Goal: Task Accomplishment & Management: Use online tool/utility

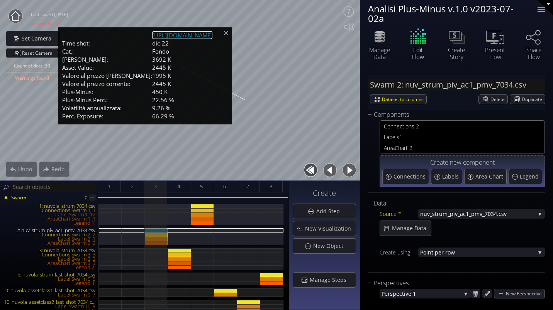
click at [212, 36] on link "[URL][DOMAIN_NAME]" at bounding box center [182, 35] width 60 height 8
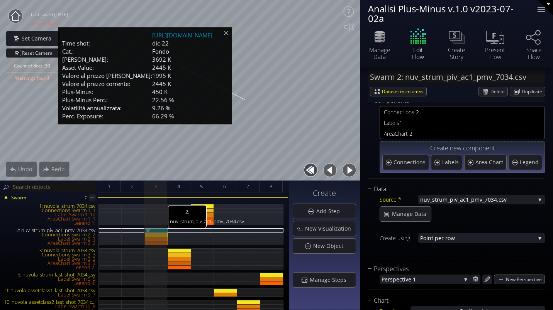
scroll to position [15, 0]
click at [152, 230] on div "2: nuv_strum_piv_ac1_pmv_7034.csv" at bounding box center [156, 230] width 23 height 4
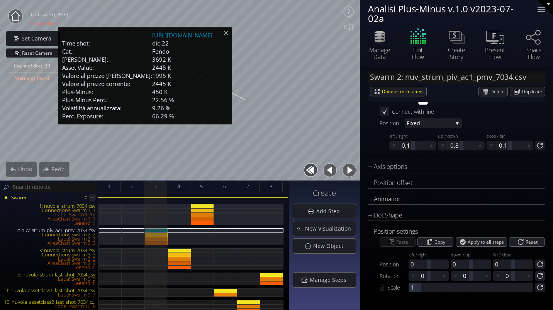
scroll to position [637, 0]
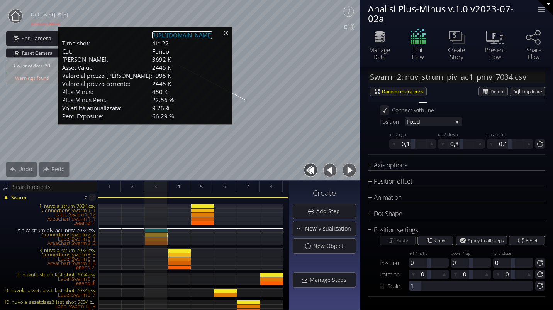
click at [182, 35] on link "[URL][DOMAIN_NAME]" at bounding box center [182, 35] width 60 height 8
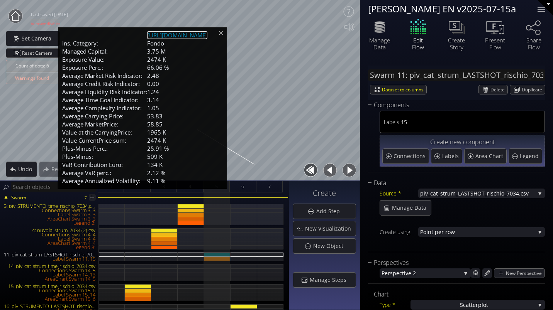
click at [207, 38] on link "[URL][DOMAIN_NAME]" at bounding box center [177, 35] width 60 height 8
click at [399, 207] on span "Manage Data" at bounding box center [410, 208] width 39 height 8
click at [207, 37] on link "[URL][DOMAIN_NAME]" at bounding box center [177, 35] width 60 height 8
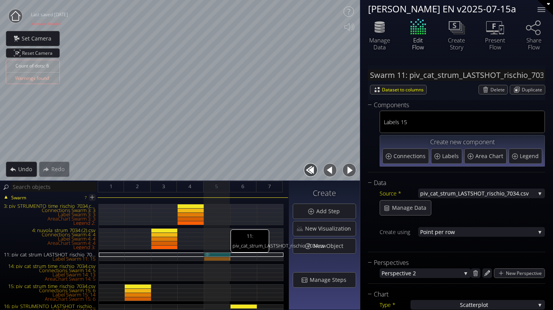
click at [216, 254] on div "11: piv_cat_strum_LASTSHOT_rischio_7034.csv" at bounding box center [217, 255] width 26 height 4
click at [408, 212] on div "Manage Data" at bounding box center [405, 208] width 51 height 15
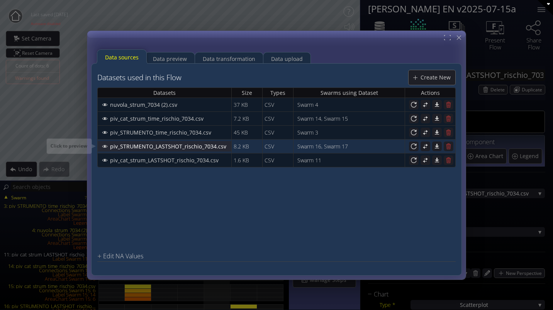
click at [211, 149] on span "piv_STRUMENTO_LASTSHOT_rischio_7034.csv" at bounding box center [170, 146] width 121 height 8
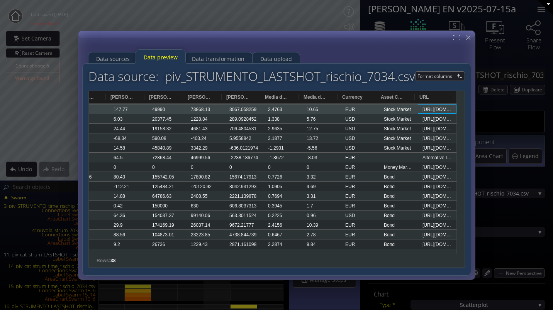
click at [436, 112] on div "https://flow.armundia.com/pag7.html" at bounding box center [436, 109] width 39 height 9
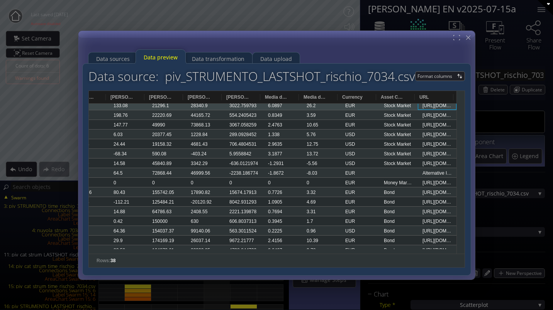
click at [436, 108] on div "https://flow.armundia.com/pag38.html" at bounding box center [436, 105] width 39 height 9
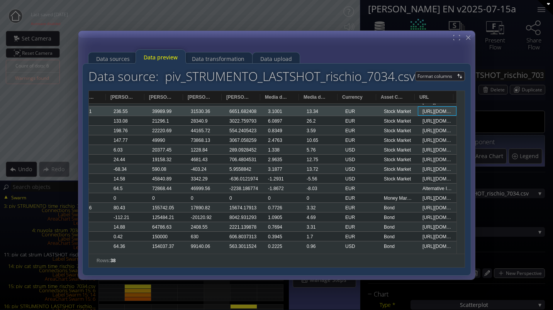
click at [435, 113] on div "https://flow.armundia.com/pag3.html" at bounding box center [436, 110] width 39 height 9
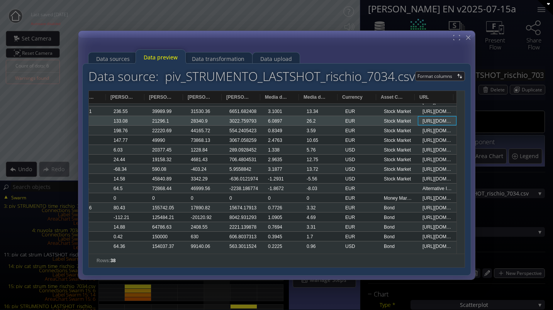
click at [436, 124] on div "https://flow.armundia.com/pag38.html" at bounding box center [436, 120] width 39 height 9
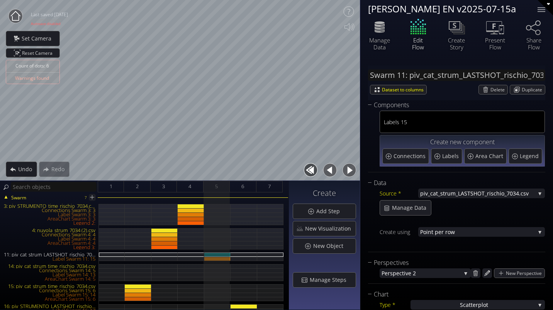
click at [19, 19] on icon at bounding box center [16, 16] width 10 height 10
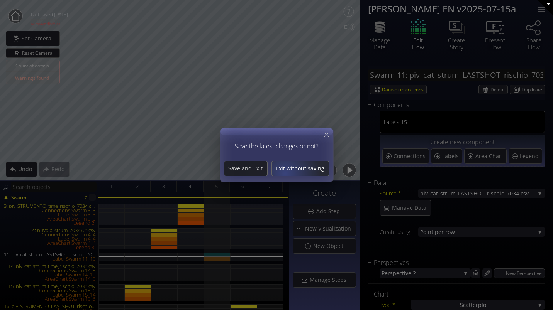
click at [285, 173] on div "Exit without saving" at bounding box center [300, 168] width 57 height 15
